Goal: Task Accomplishment & Management: Complete application form

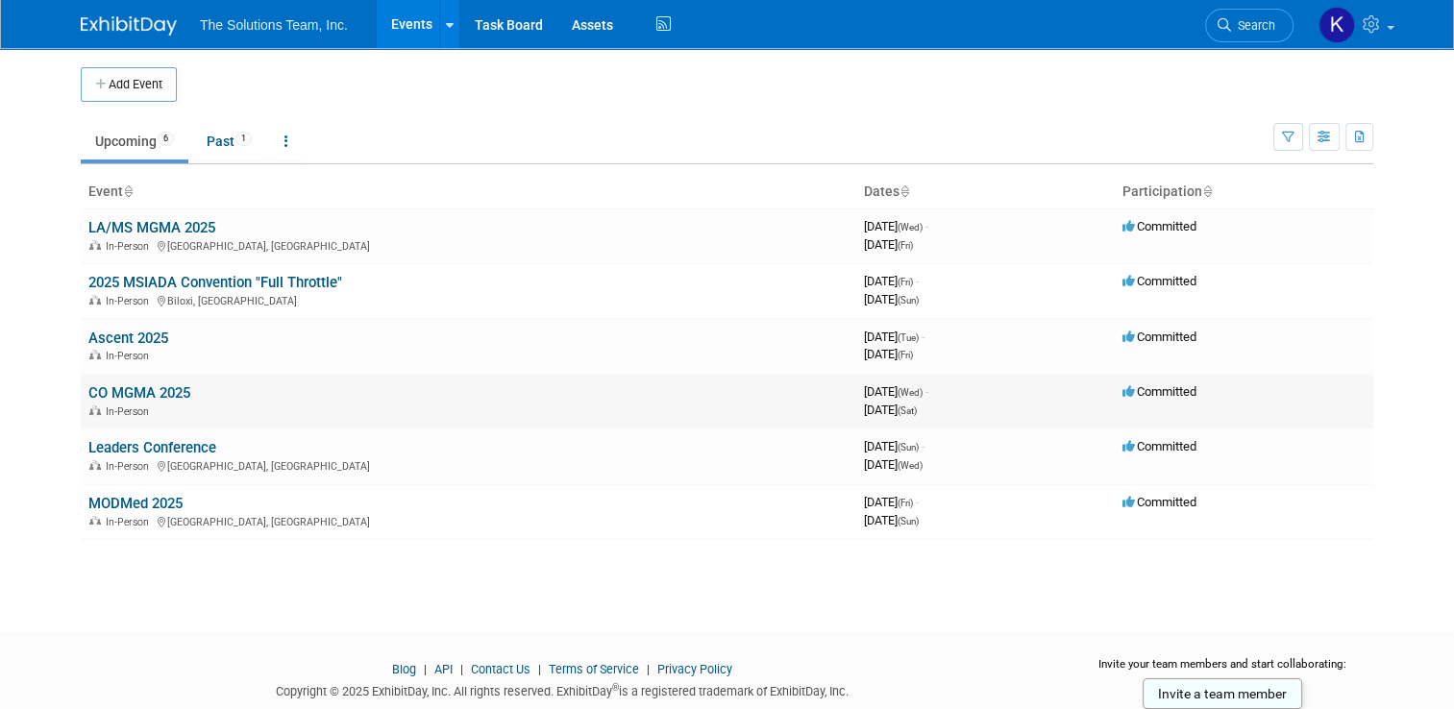
click at [130, 386] on link "CO MGMA 2025" at bounding box center [139, 392] width 102 height 17
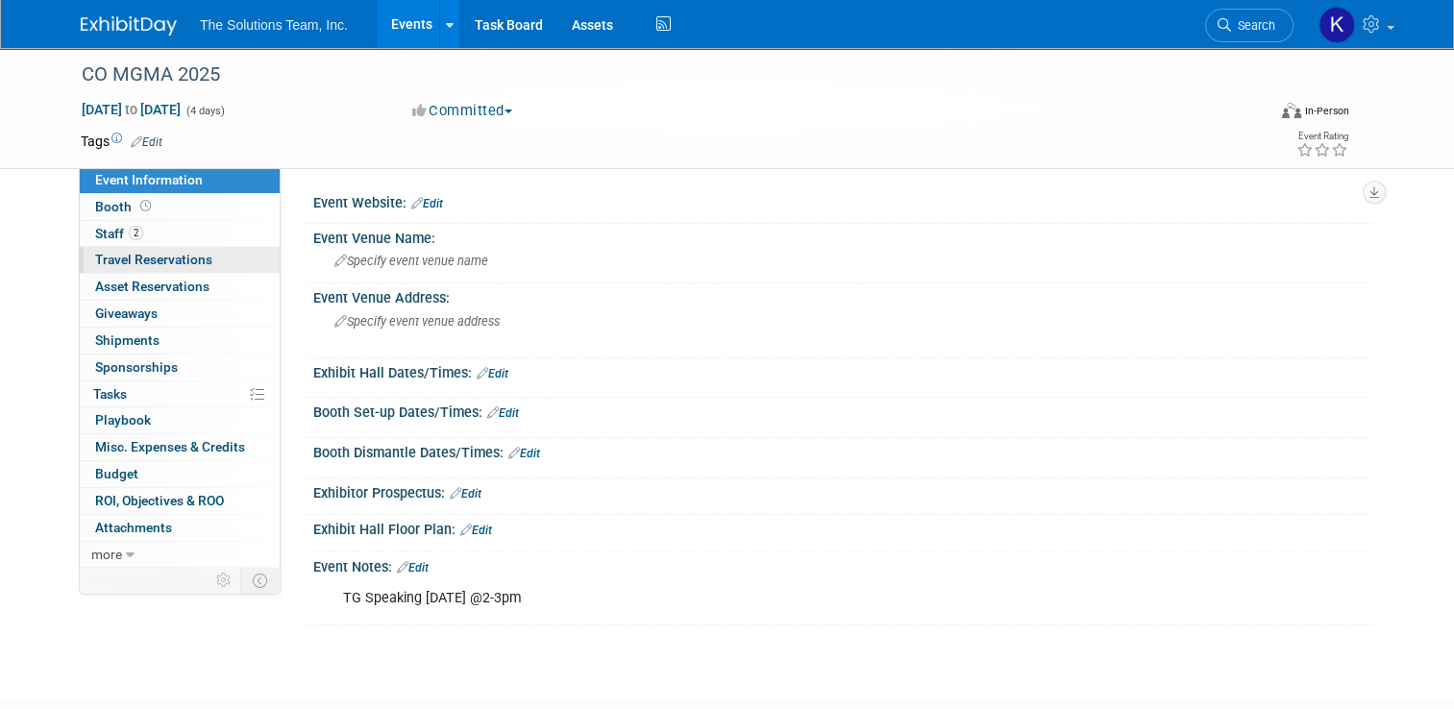
click at [158, 256] on span "Travel Reservations 0" at bounding box center [153, 259] width 117 height 15
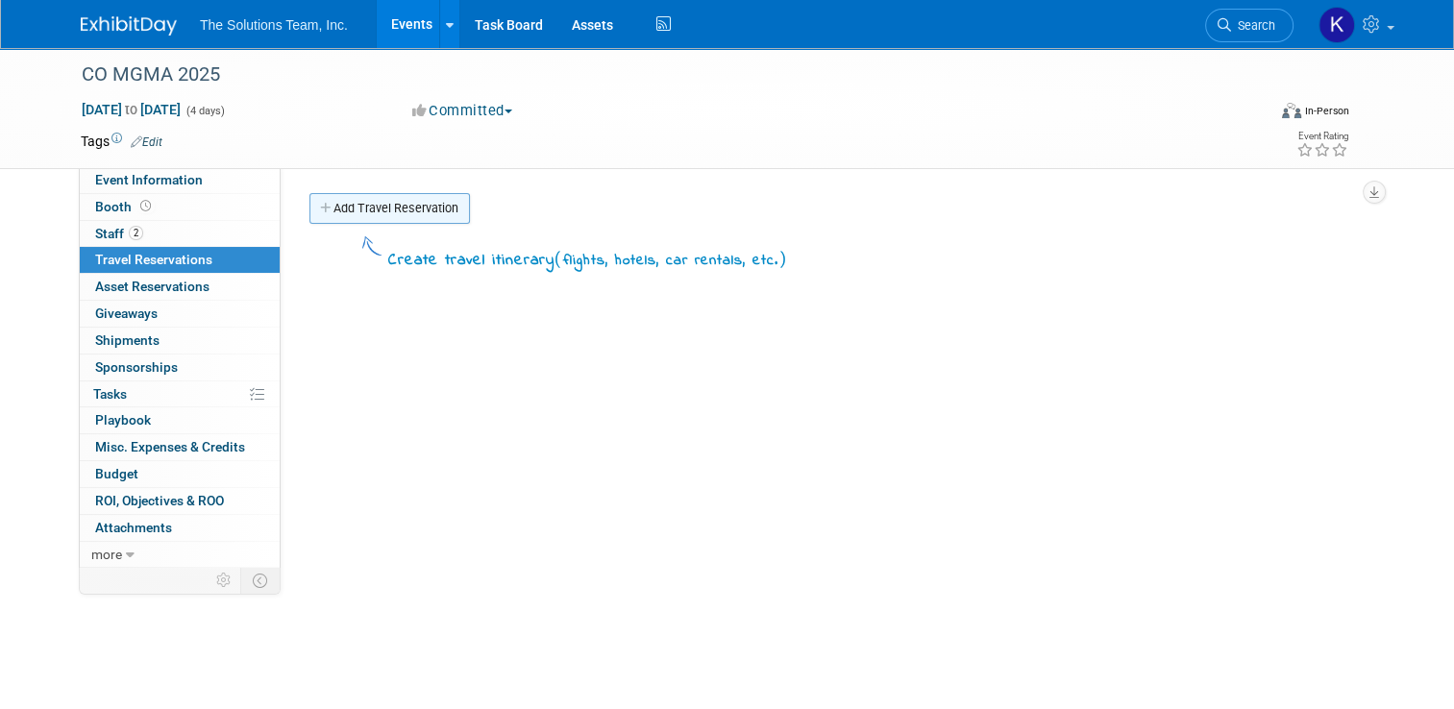
click at [380, 198] on link "Add Travel Reservation" at bounding box center [389, 208] width 160 height 31
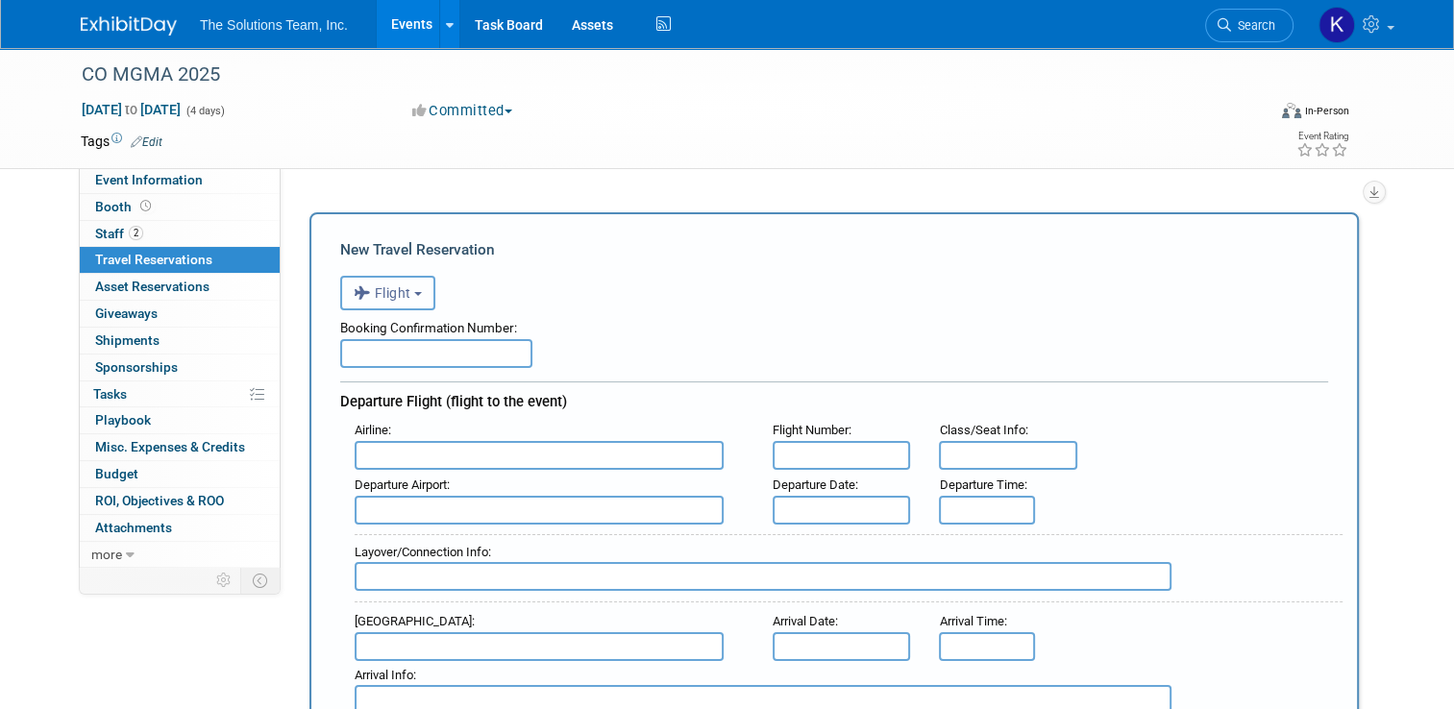
click at [404, 290] on button "Flight" at bounding box center [387, 293] width 95 height 35
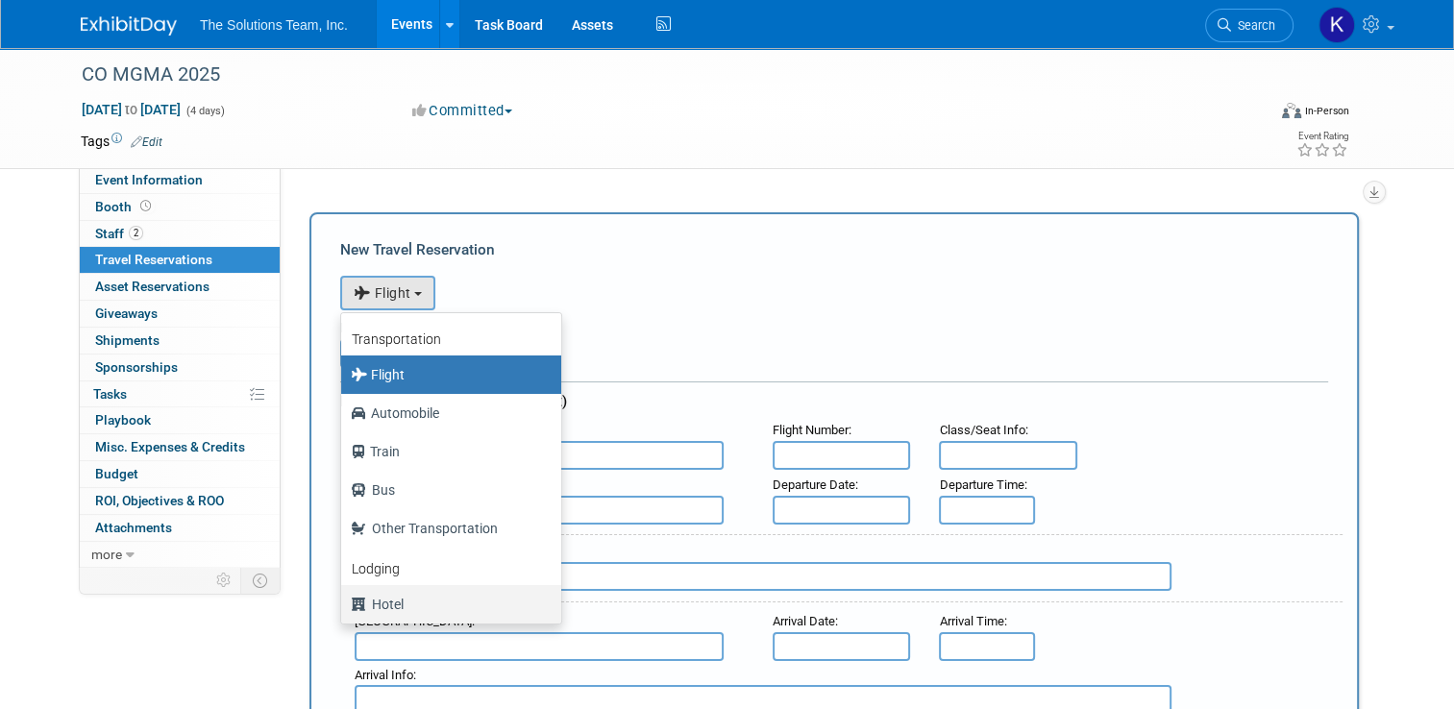
click at [402, 603] on label "Hotel" at bounding box center [446, 604] width 191 height 31
click at [344, 603] on input "Hotel" at bounding box center [337, 602] width 12 height 12
select select "6"
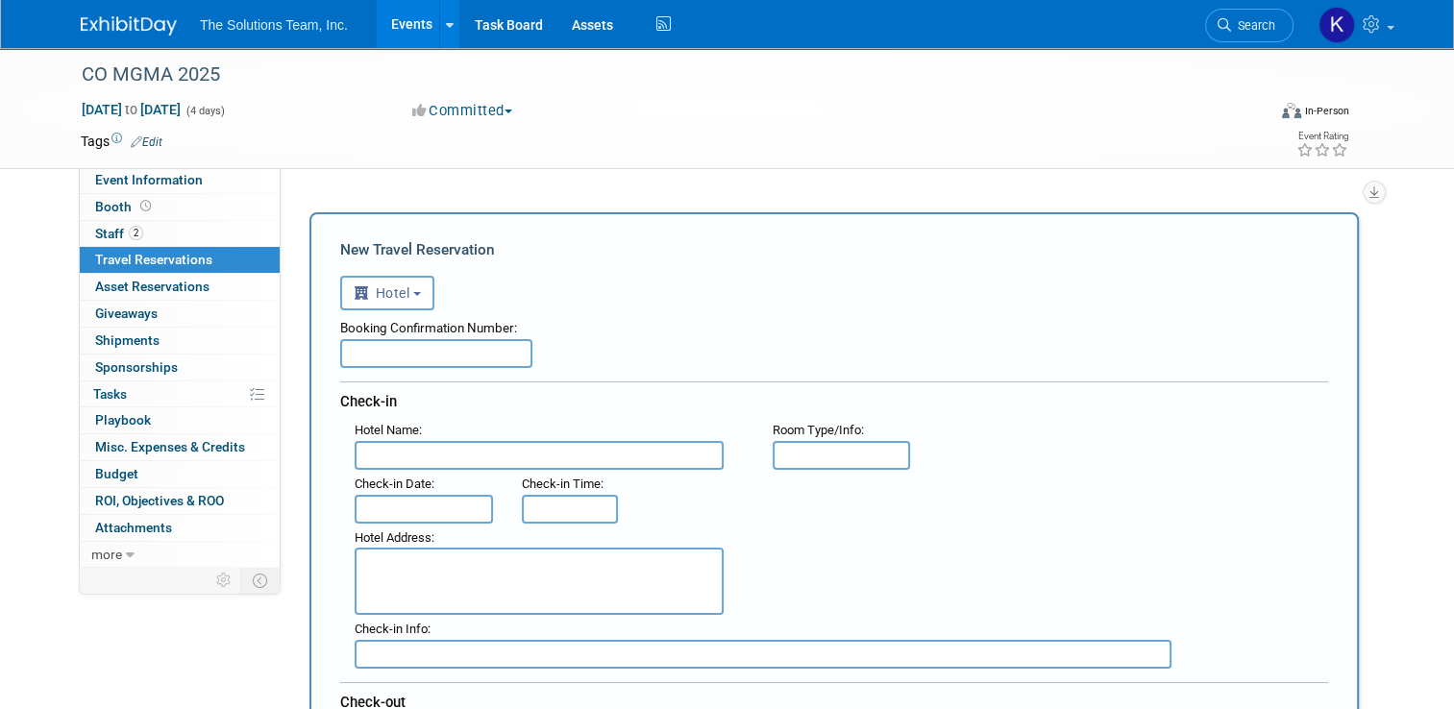
click at [396, 349] on input "text" at bounding box center [436, 353] width 192 height 29
click at [346, 344] on input "text" at bounding box center [436, 353] width 192 height 29
paste input "95473916"
type input "95473916"
click at [386, 448] on input "text" at bounding box center [539, 455] width 369 height 29
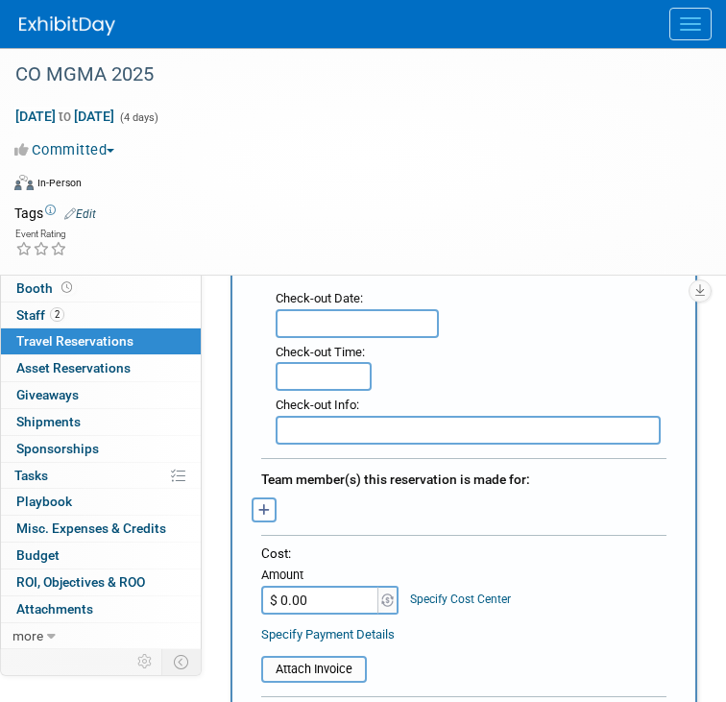
scroll to position [623, 0]
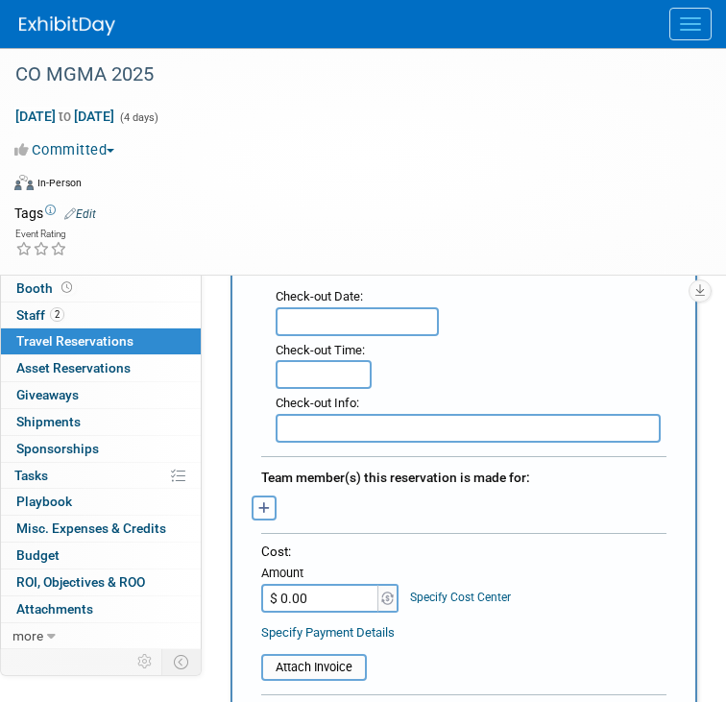
click at [268, 502] on icon "button" at bounding box center [264, 508] width 12 height 12
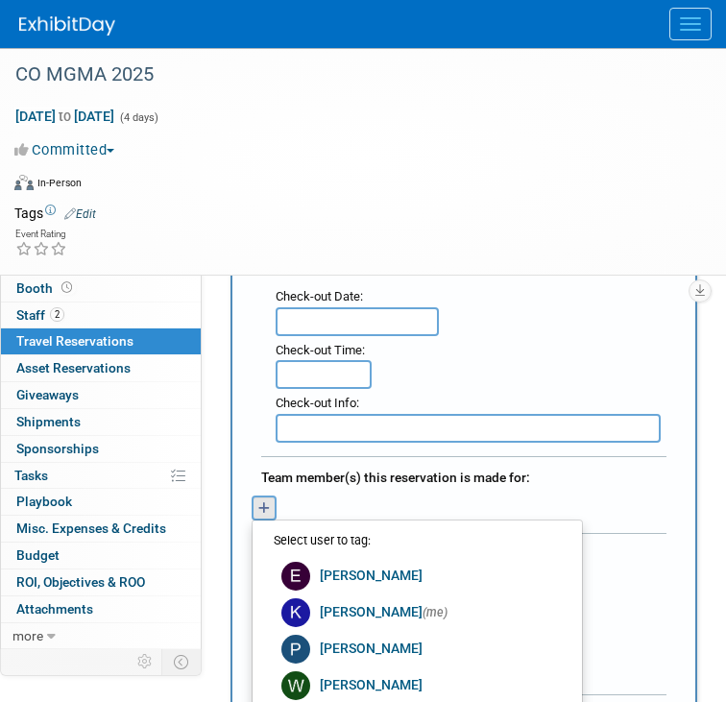
click at [347, 668] on link "Will Orzechowski" at bounding box center [415, 686] width 306 height 37
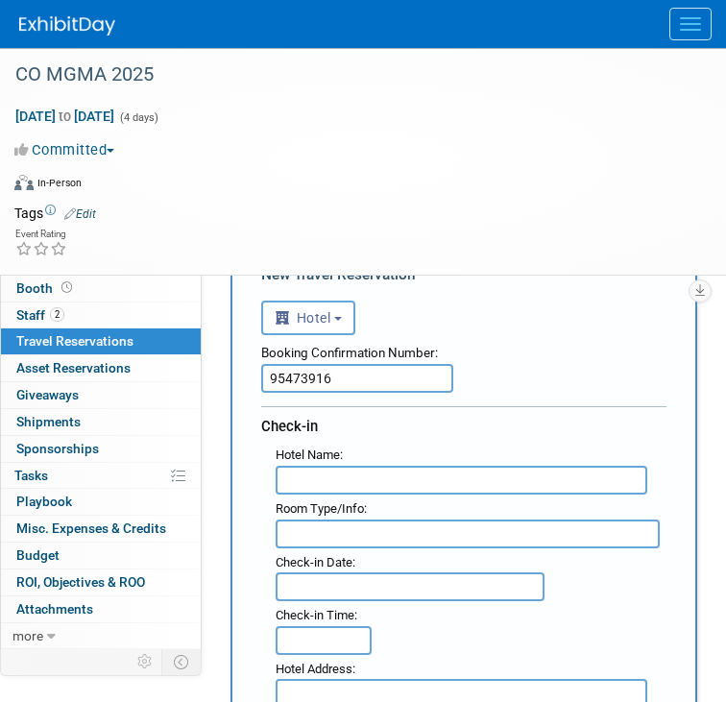
scroll to position [58, 0]
click at [365, 586] on input "text" at bounding box center [410, 586] width 269 height 29
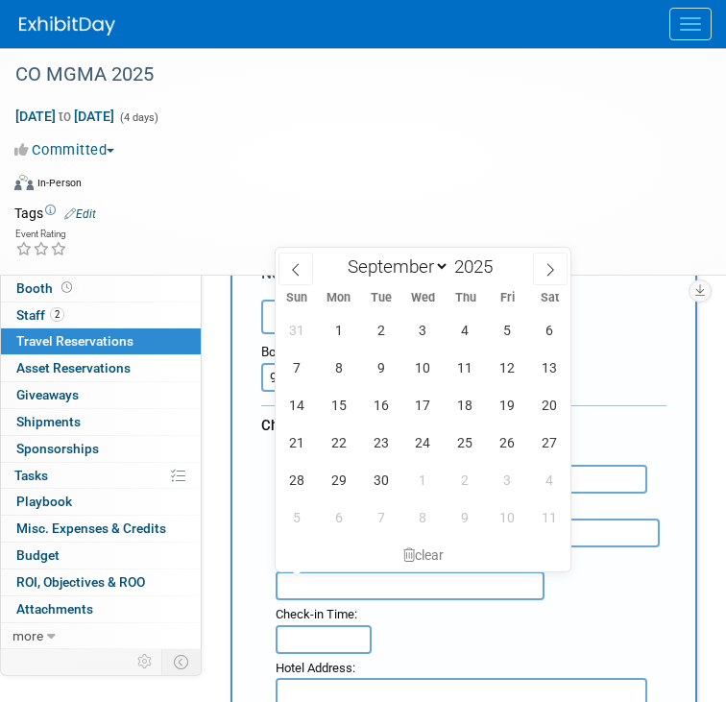
click at [365, 586] on input "text" at bounding box center [410, 586] width 269 height 29
click at [376, 415] on span "16" at bounding box center [380, 404] width 37 height 37
type input "Sep 16, 2025"
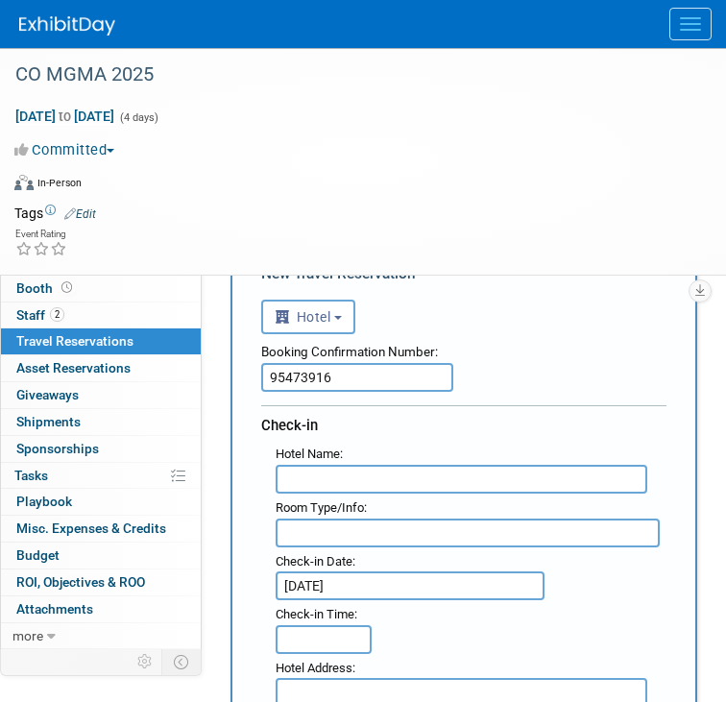
type input "3:00 PM"
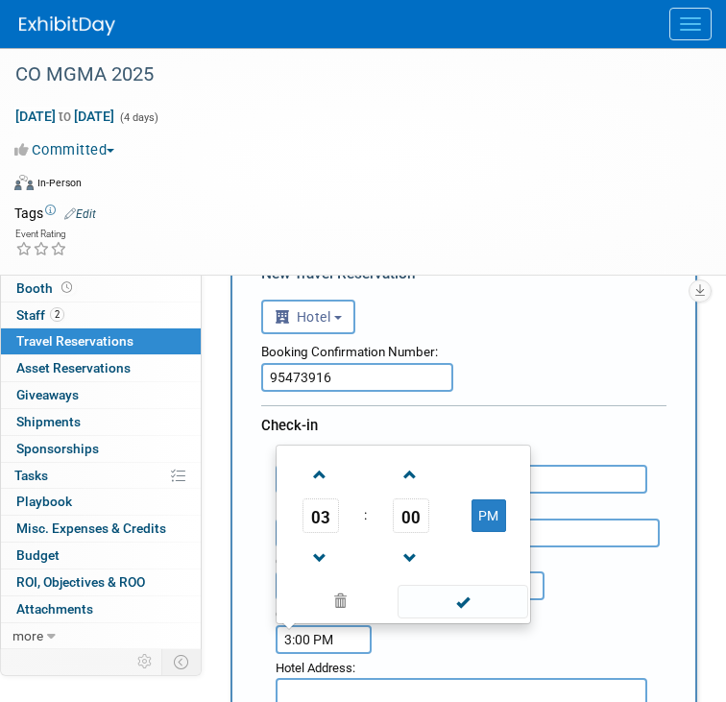
click at [338, 625] on input "3:00 PM" at bounding box center [324, 639] width 96 height 29
click at [488, 601] on span at bounding box center [463, 602] width 130 height 34
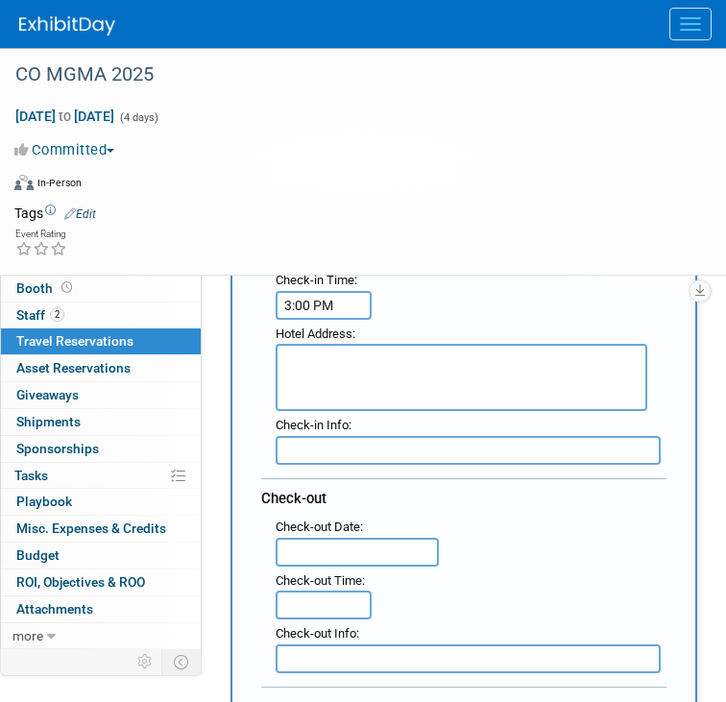
scroll to position [413, 0]
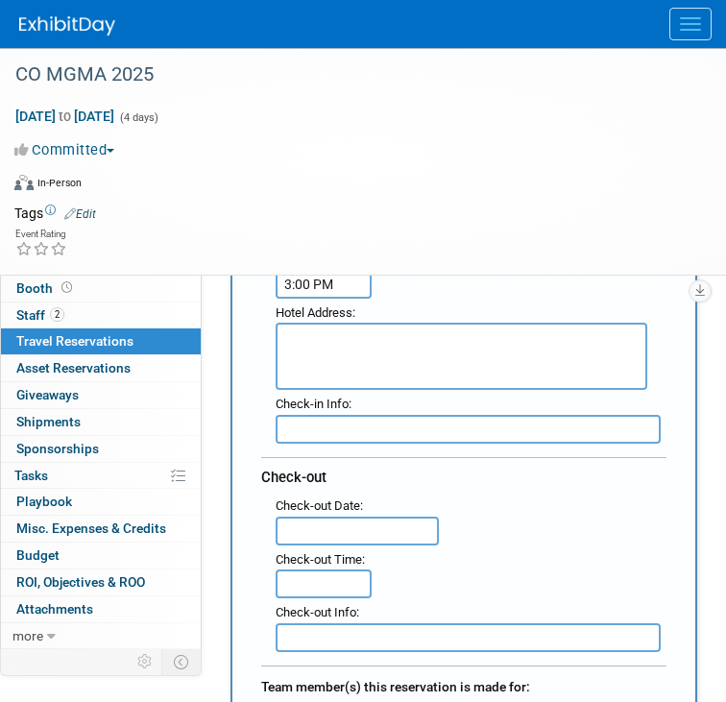
click at [333, 522] on input "text" at bounding box center [357, 531] width 163 height 29
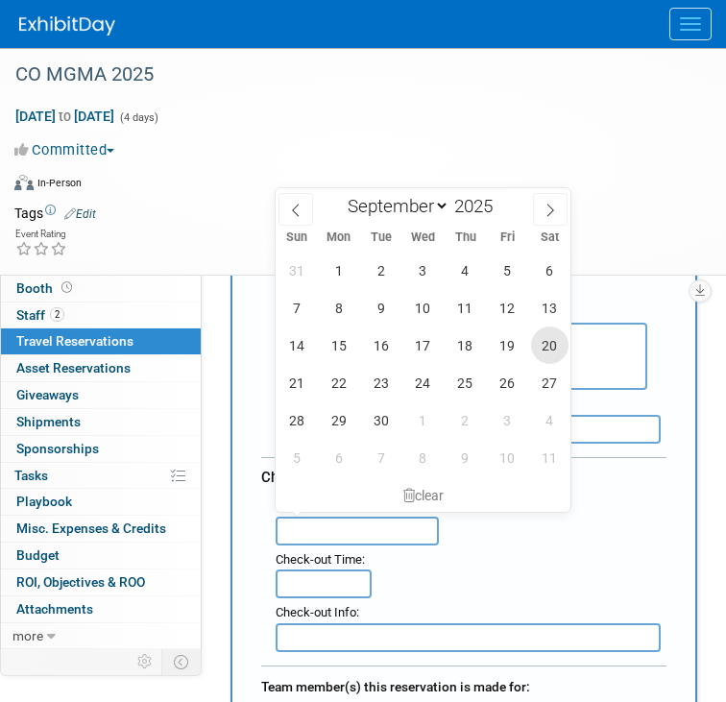
click at [542, 347] on span "20" at bounding box center [549, 345] width 37 height 37
type input "Sep 20, 2025"
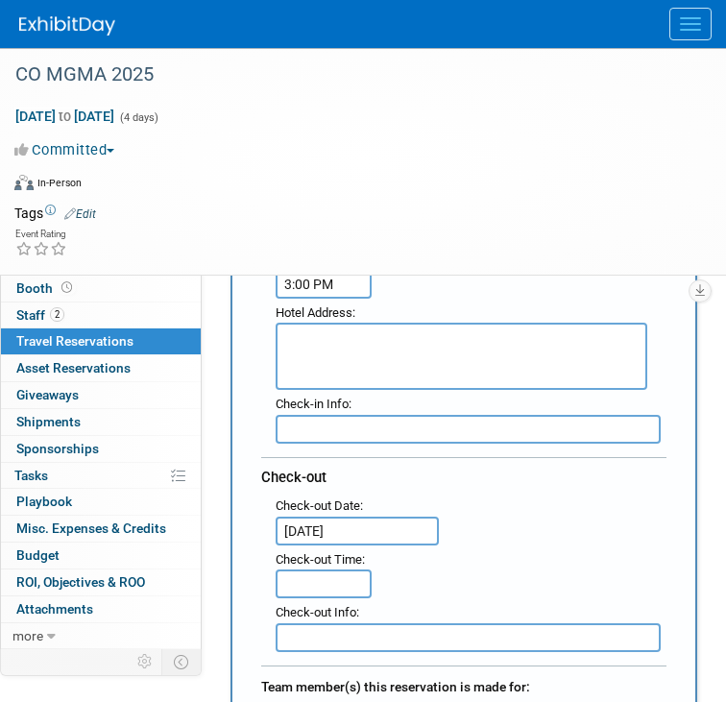
type input "11:00 AM"
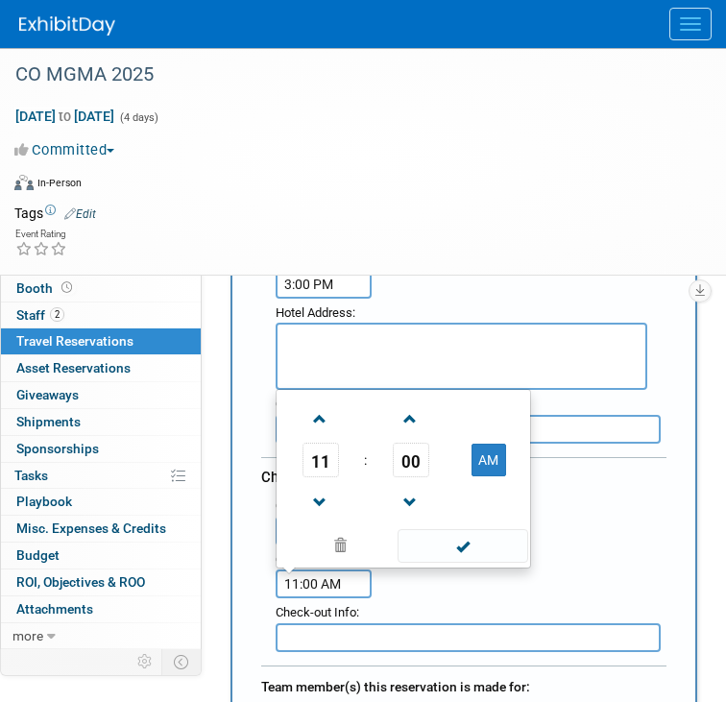
click at [319, 570] on input "11:00 AM" at bounding box center [324, 584] width 96 height 29
click at [450, 542] on span at bounding box center [463, 546] width 130 height 34
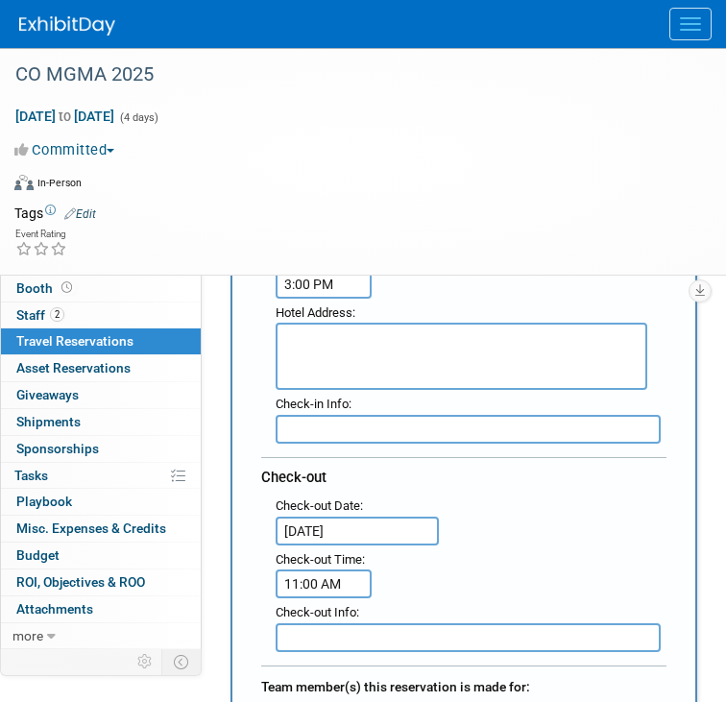
click at [432, 355] on textarea at bounding box center [462, 356] width 372 height 67
paste textarea "10 East 120th Avenue Northglenn, Colorado 80233 USA"
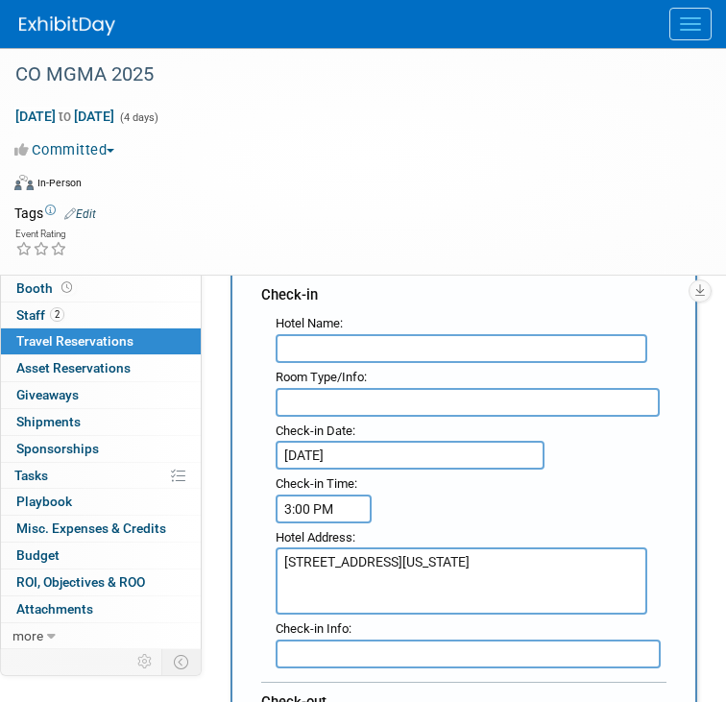
scroll to position [188, 0]
type textarea "10 East 120th Avenue Northglenn, Colorado 80233 USA"
click at [439, 348] on input "text" at bounding box center [462, 348] width 372 height 29
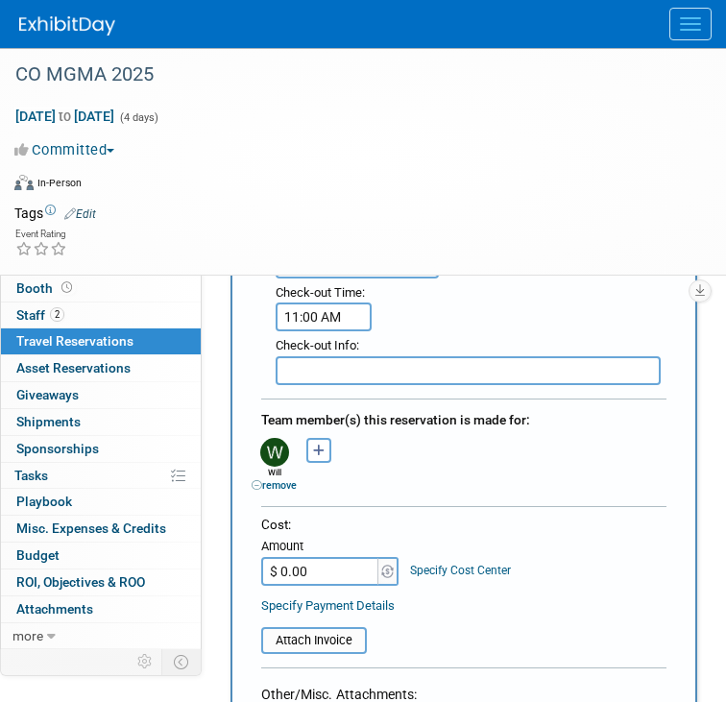
scroll to position [711, 0]
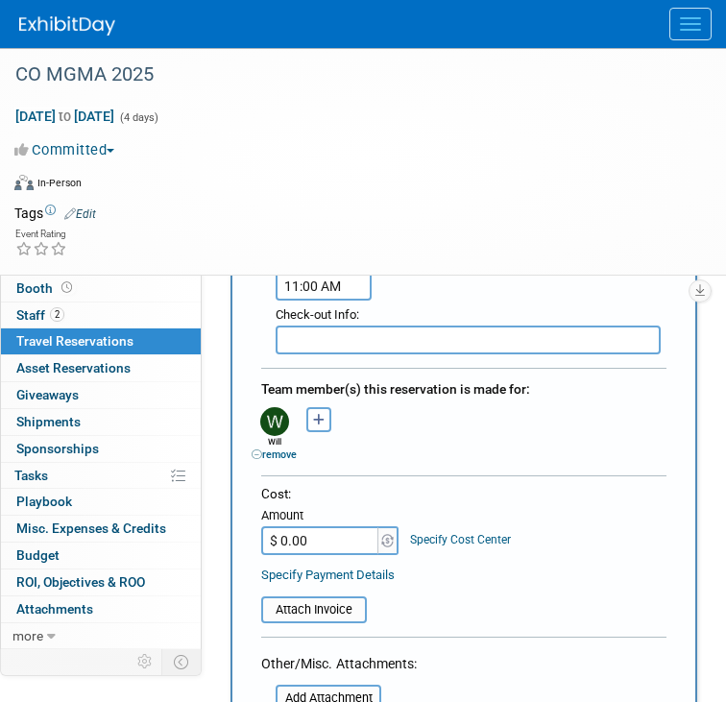
type input "Delta Hotels Denver Thorton"
click at [300, 529] on input "$ 0.00" at bounding box center [321, 540] width 120 height 29
type input "$ 712.22"
click at [565, 499] on div "Cost: Amount $ 712.22 Specify Cost Center Cost Center -- Not Specified --" at bounding box center [463, 520] width 405 height 70
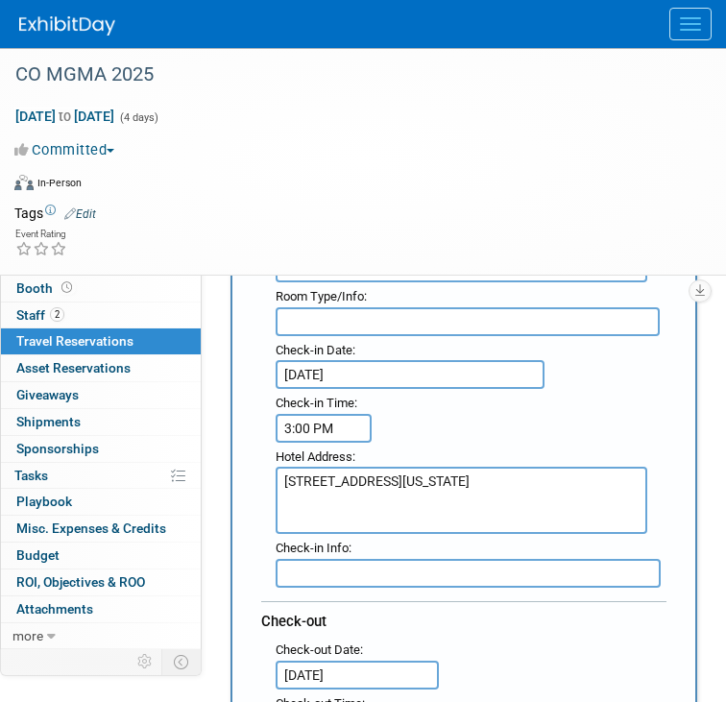
scroll to position [227, 0]
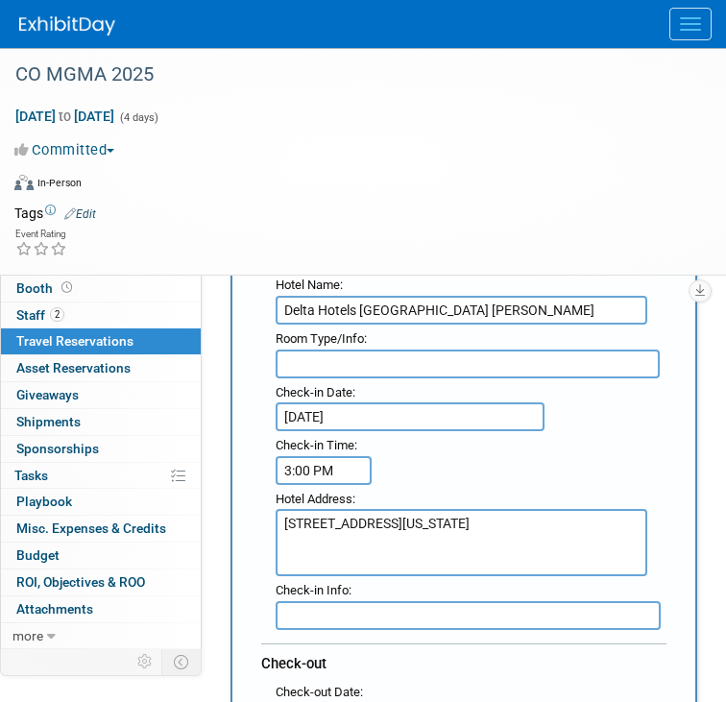
click at [355, 355] on input "text" at bounding box center [468, 364] width 384 height 29
type input "2 Queen"
click at [580, 416] on div "Check-in Date : Sep 16, 2025" at bounding box center [471, 407] width 391 height 50
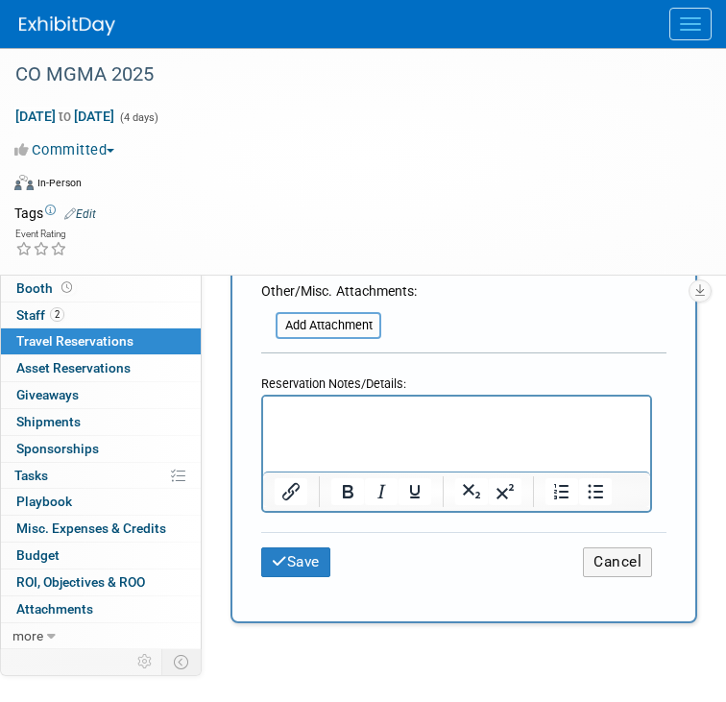
scroll to position [1084, 0]
click at [302, 548] on button "Save" at bounding box center [295, 563] width 69 height 30
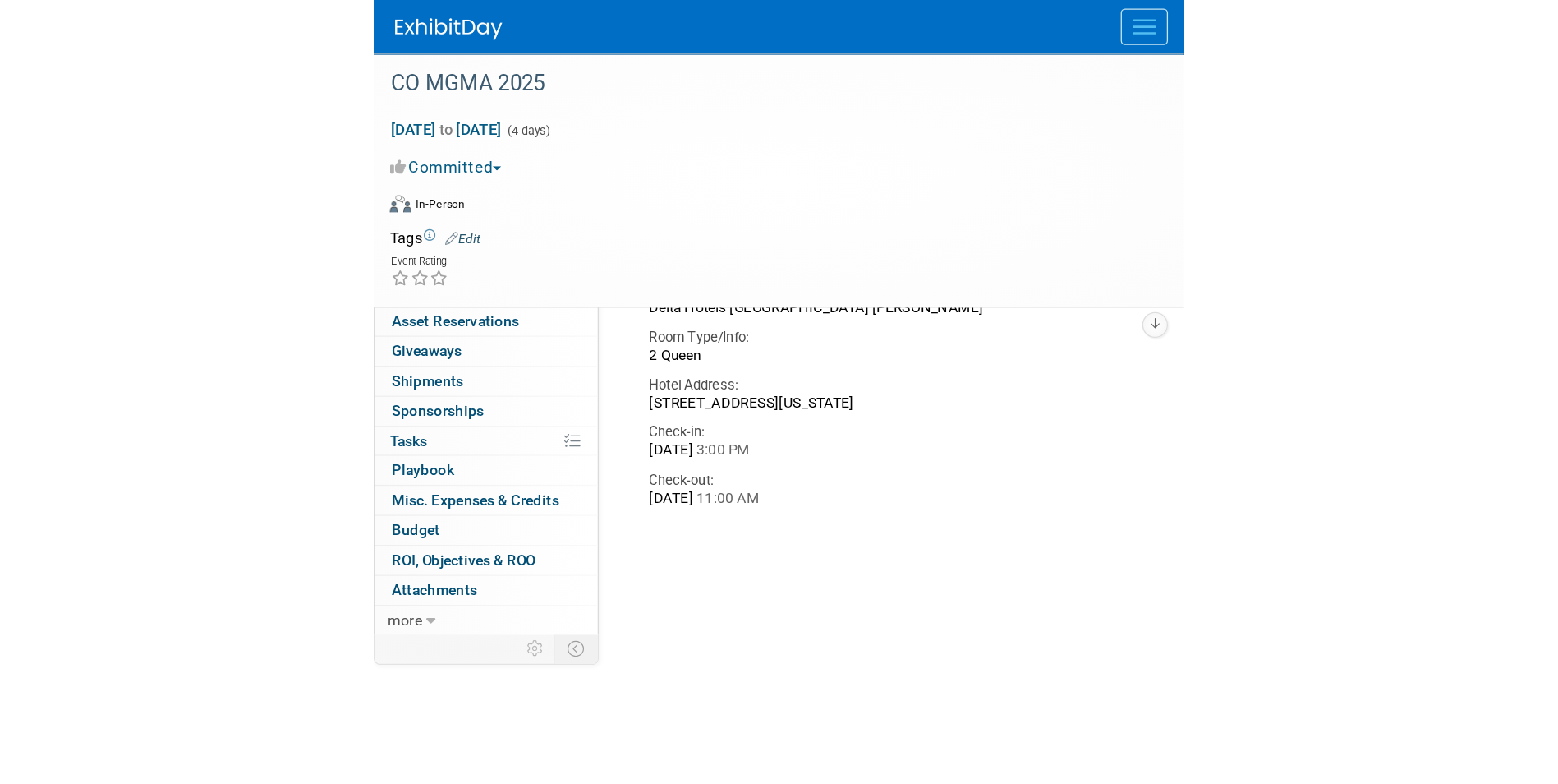
scroll to position [62, 0]
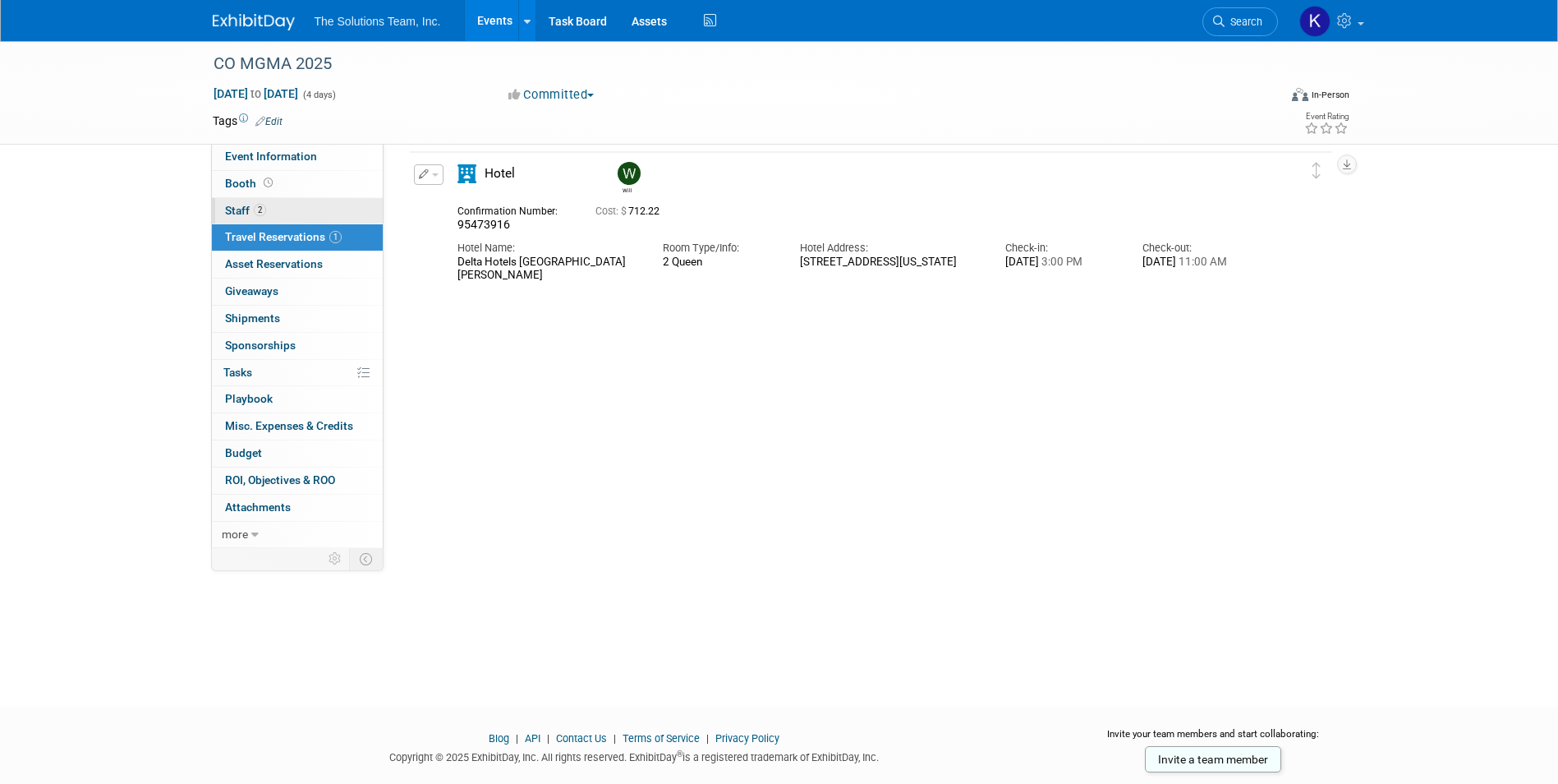
click at [286, 207] on link "2 Staff 2" at bounding box center [298, 211] width 171 height 27
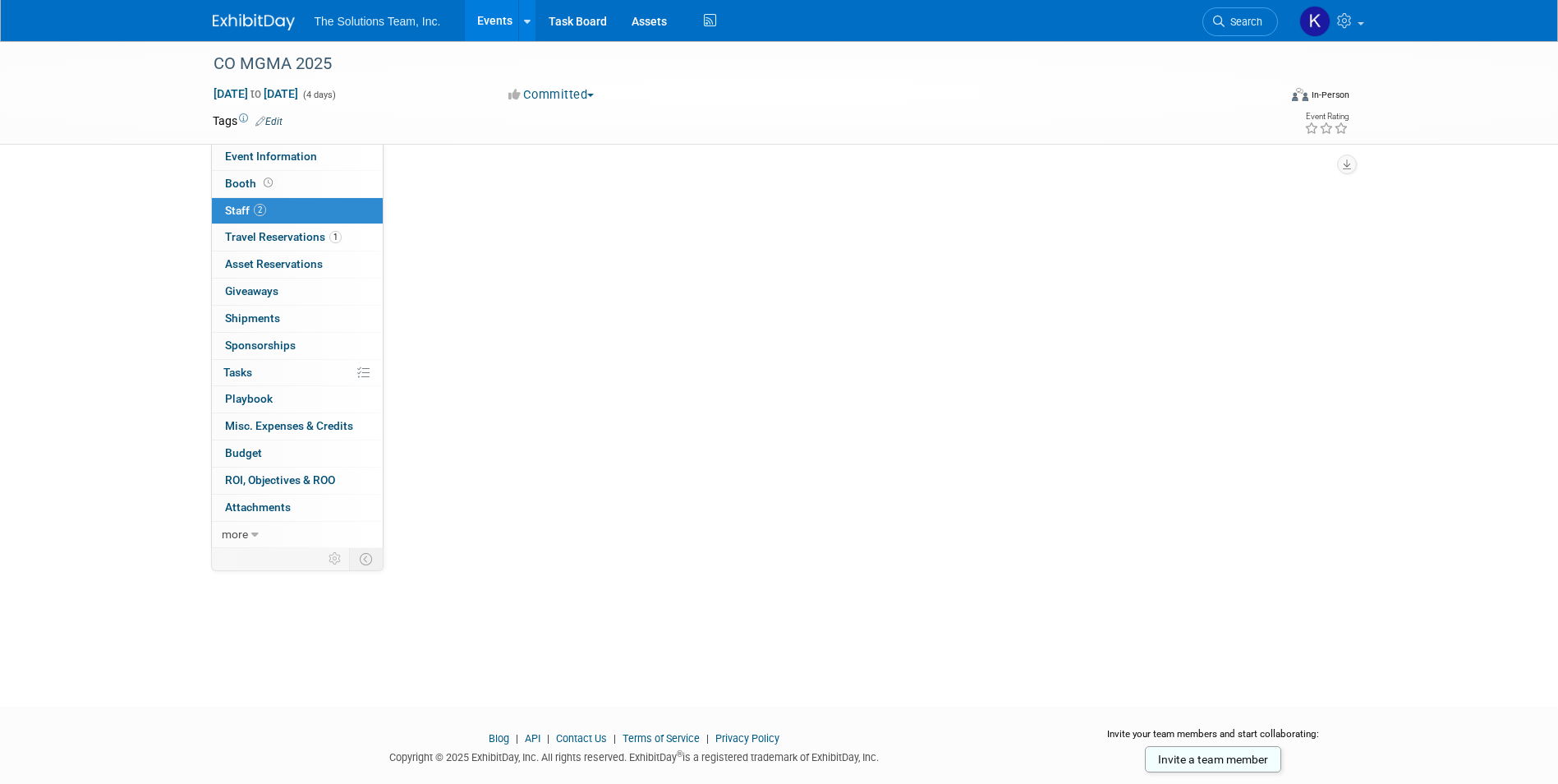
scroll to position [0, 0]
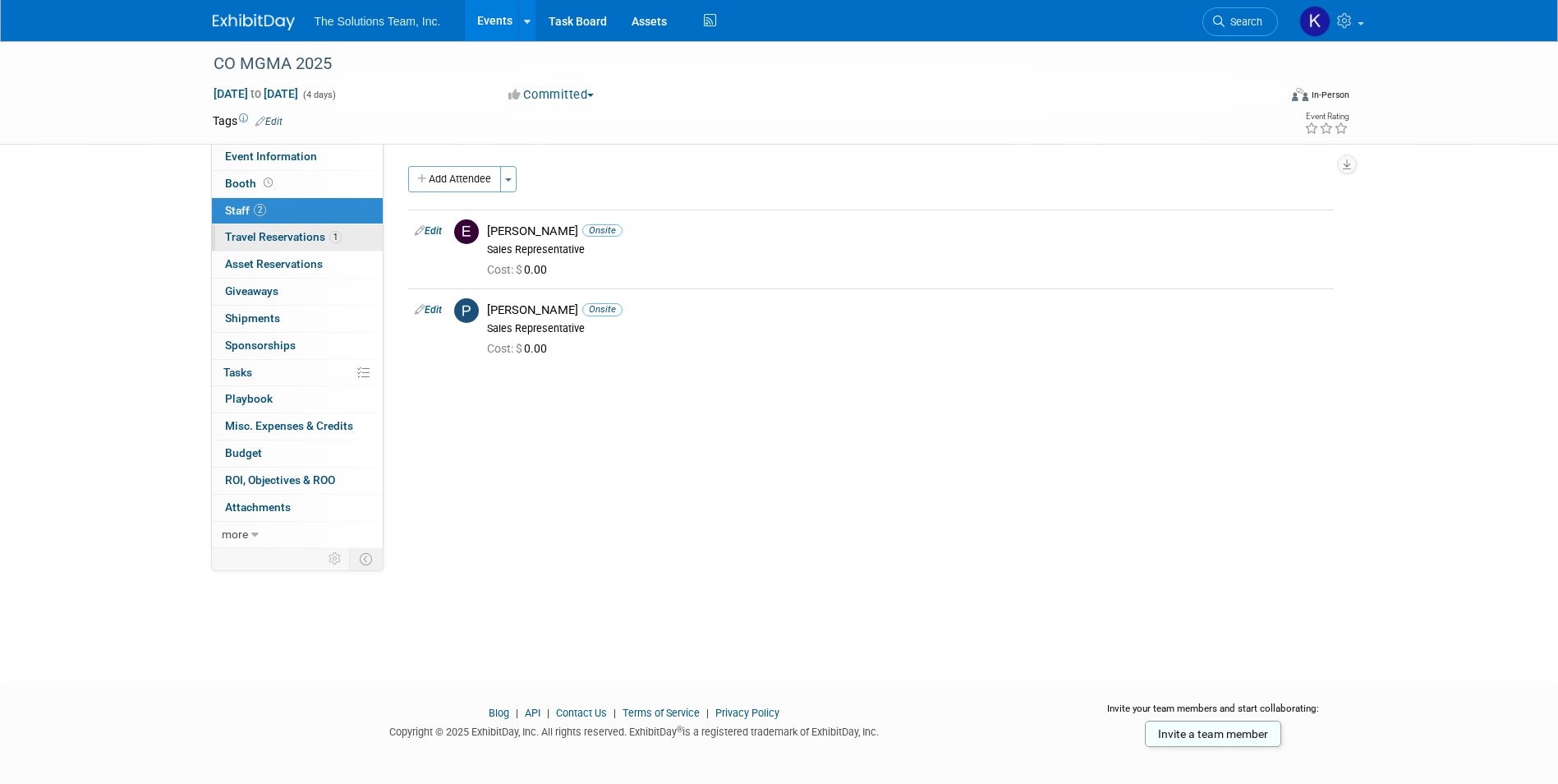
click at [281, 240] on span "Travel Reservations 1" at bounding box center [283, 236] width 116 height 13
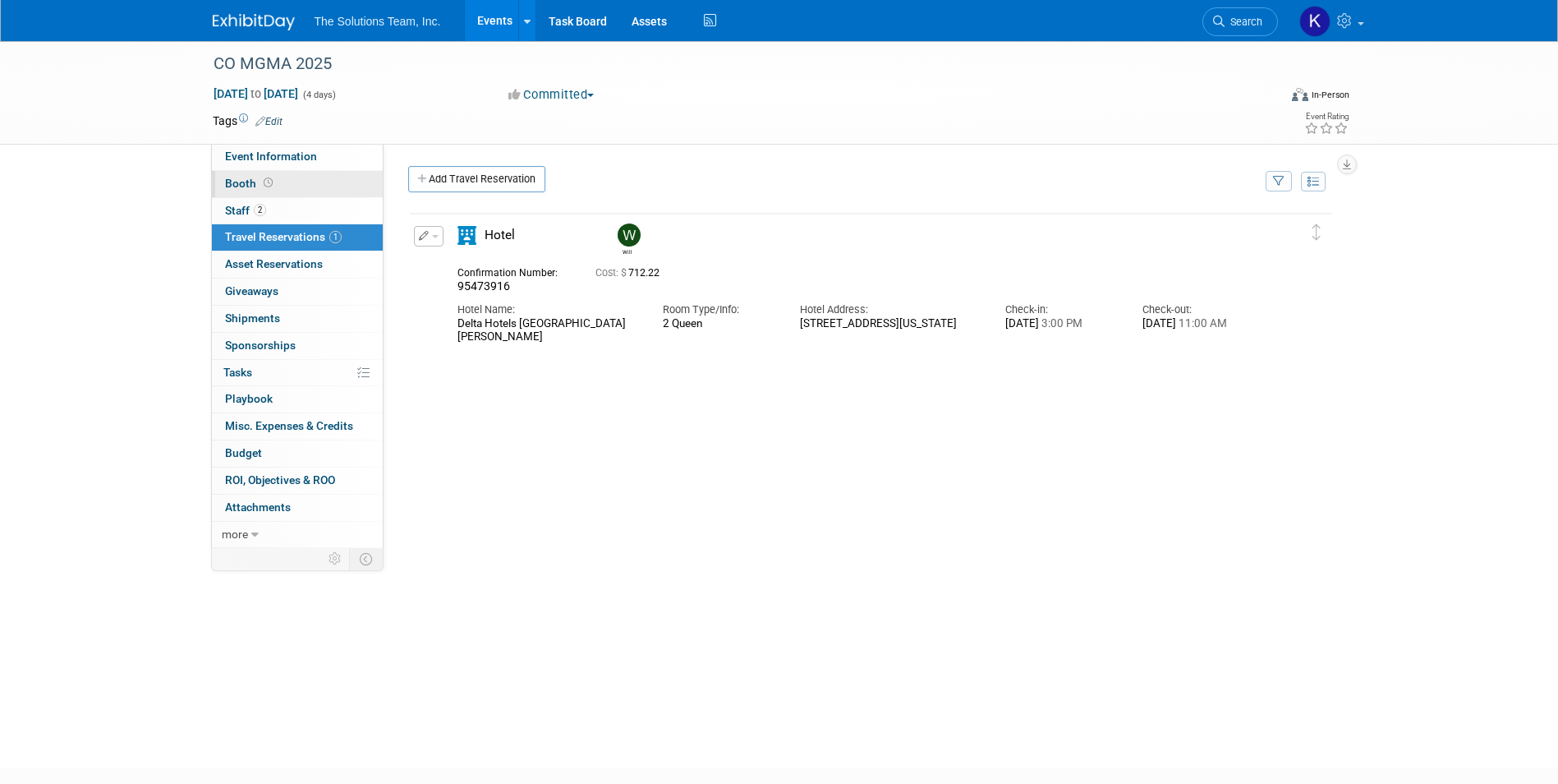
click at [328, 186] on link "Booth" at bounding box center [298, 184] width 171 height 27
